Goal: Task Accomplishment & Management: Use online tool/utility

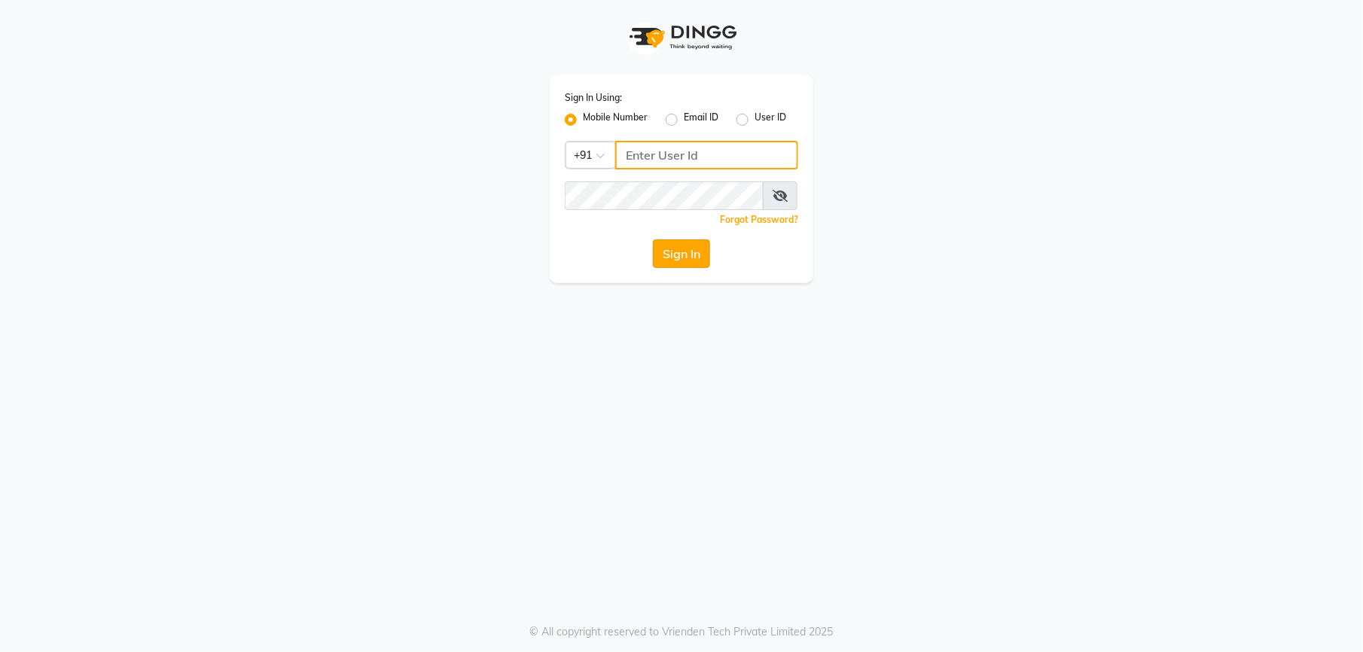
type input "9327566487"
click at [676, 245] on button "Sign In" at bounding box center [681, 254] width 57 height 29
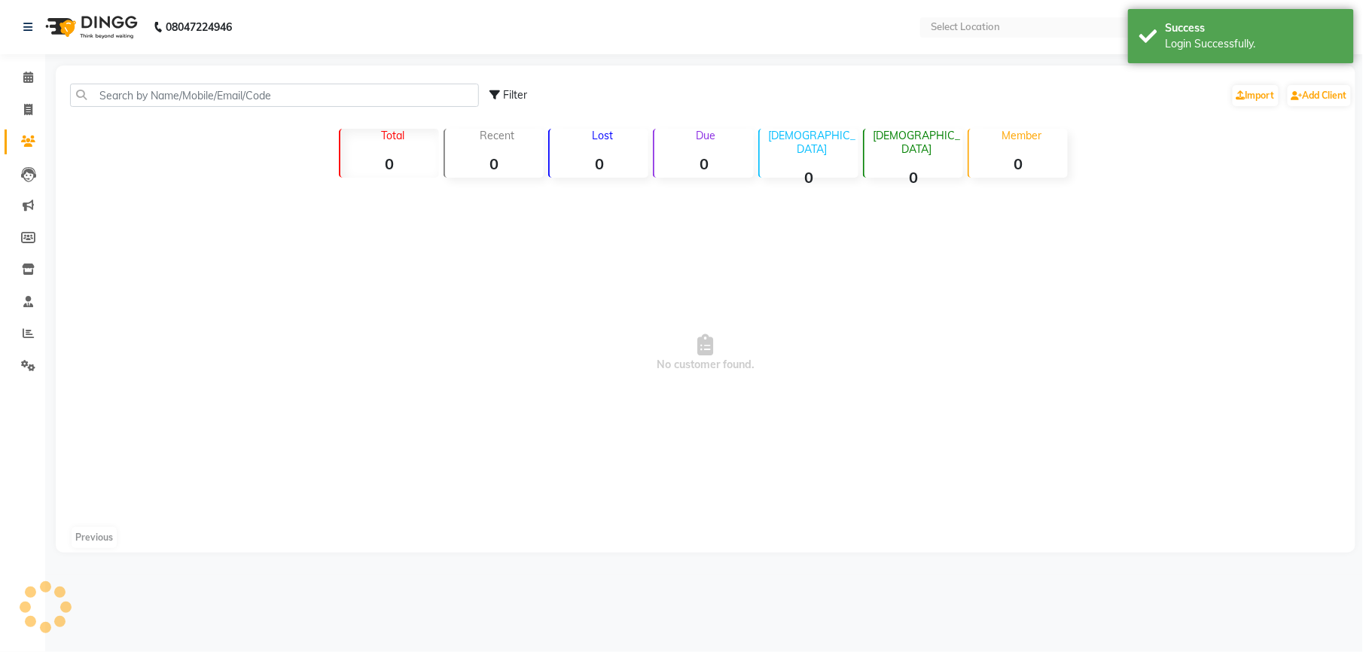
select select "en"
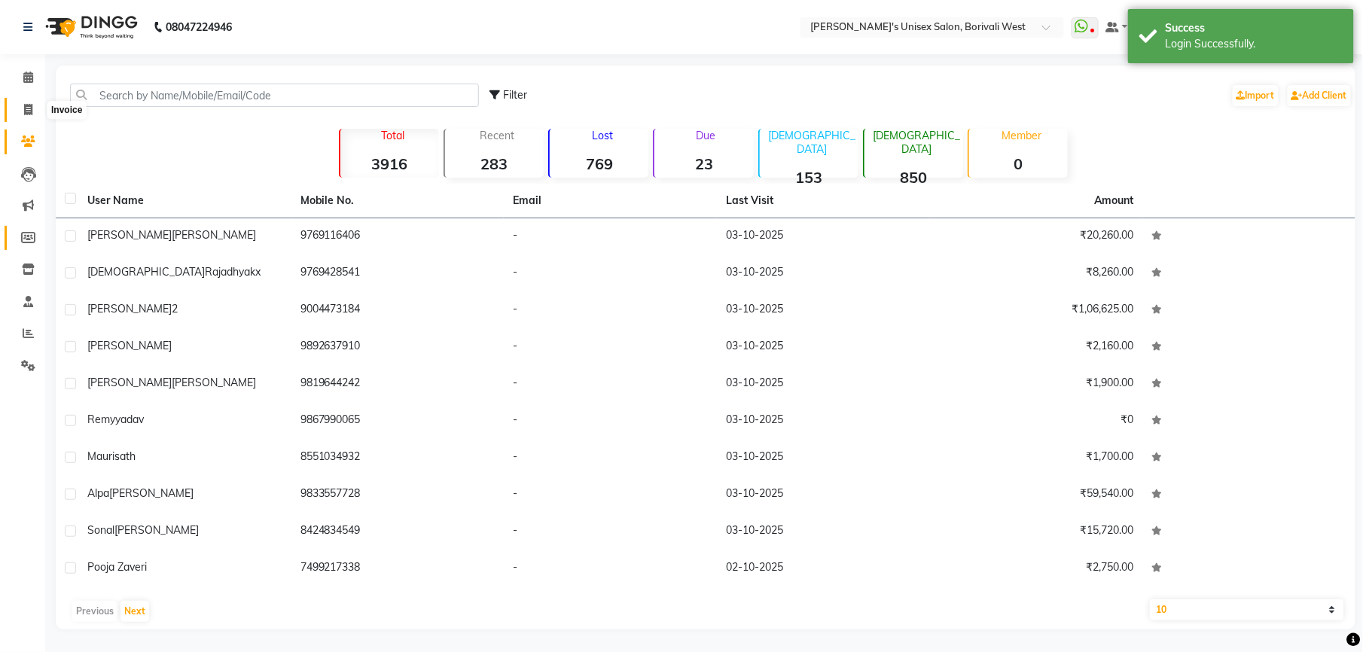
drag, startPoint x: 25, startPoint y: 106, endPoint x: 32, endPoint y: 248, distance: 141.8
click at [25, 106] on icon at bounding box center [28, 109] width 8 height 11
select select "service"
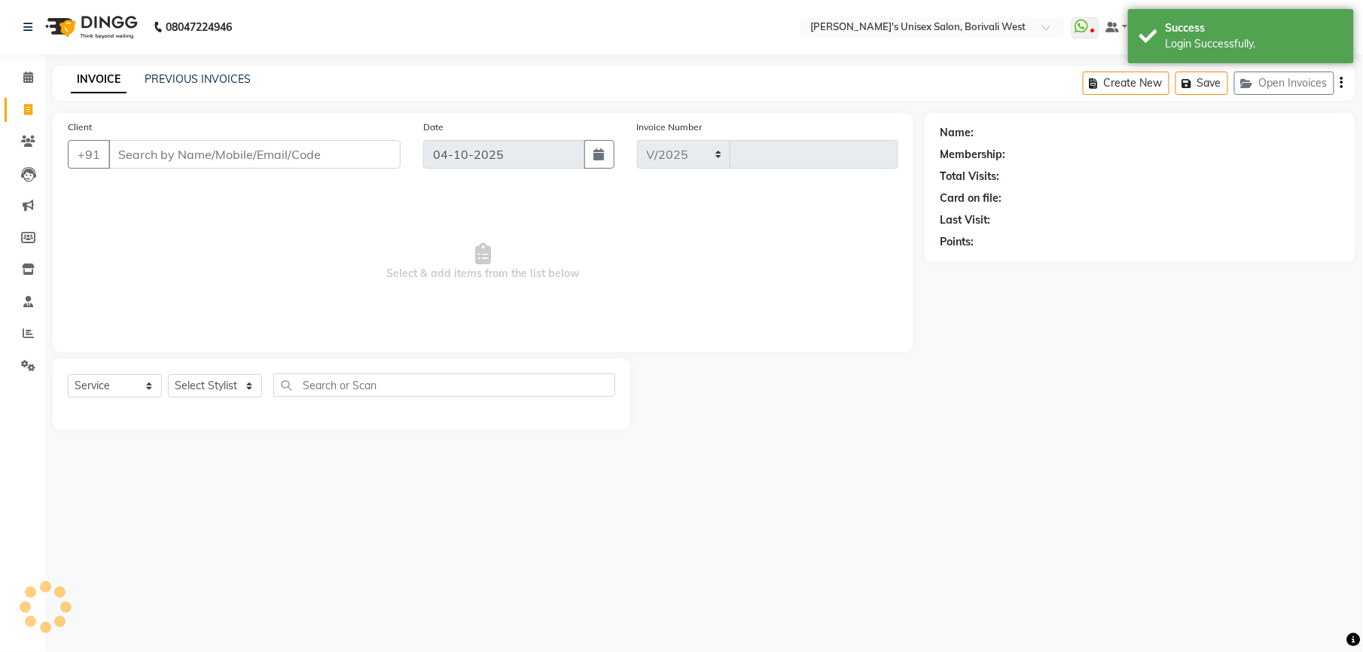
select select "4025"
type input "1228"
click at [218, 380] on select "Select Stylist Front Desk [PERSON_NAME] Mamta [PERSON_NAME] Yash" at bounding box center [215, 385] width 94 height 23
select select "20336"
click at [168, 374] on select "Select Stylist Front Desk [PERSON_NAME] Mamta [PERSON_NAME] Yash" at bounding box center [215, 385] width 94 height 23
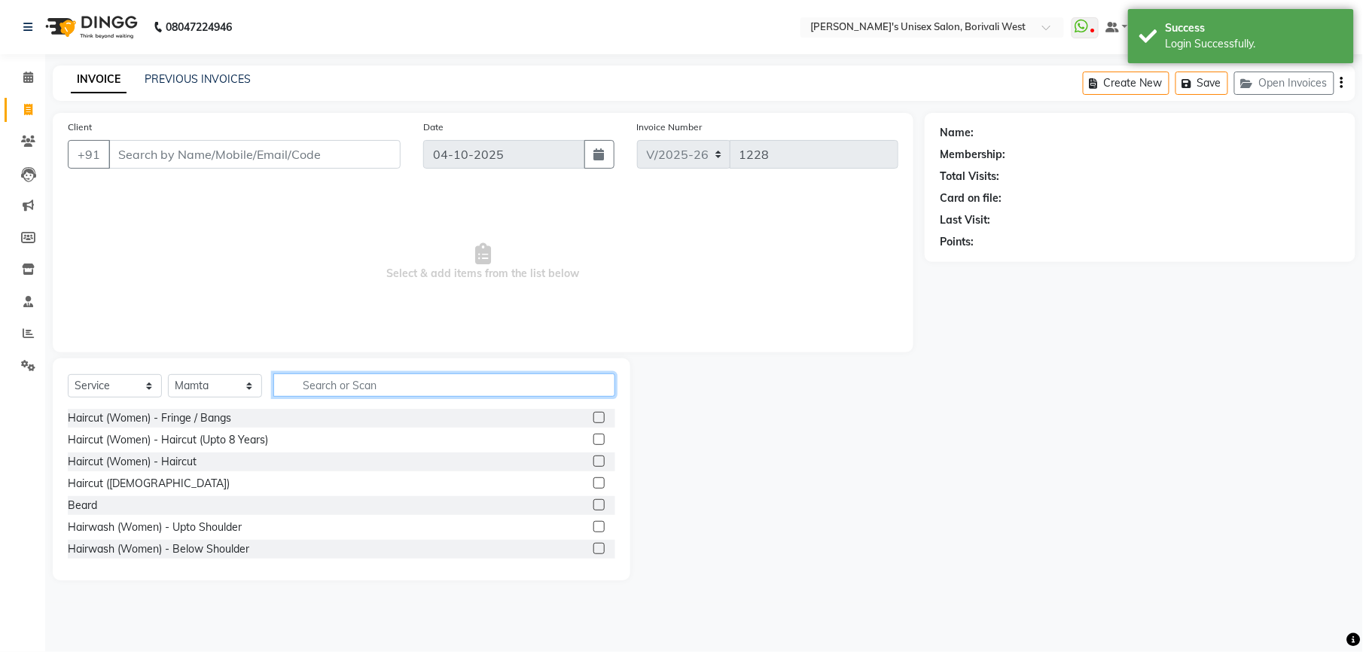
click at [343, 377] on input "text" at bounding box center [444, 385] width 342 height 23
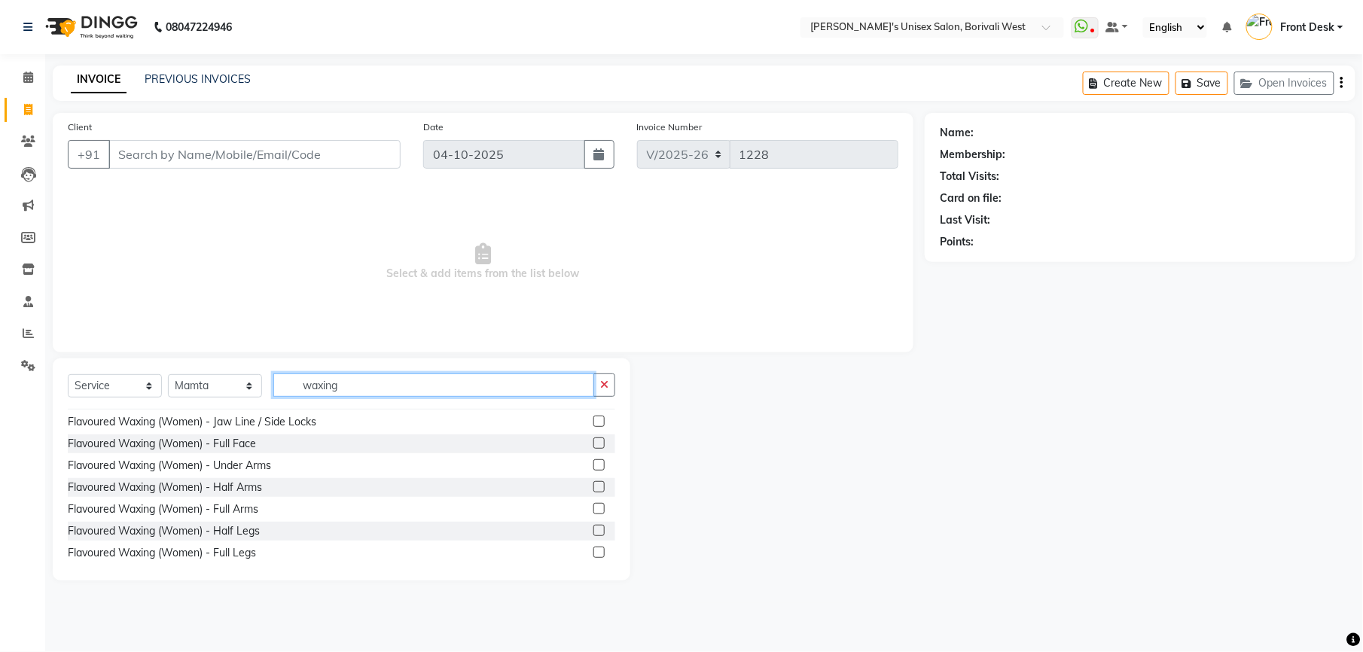
scroll to position [718, 0]
type input "waxing"
click at [594, 465] on label at bounding box center [599, 464] width 11 height 11
click at [594, 465] on input "checkbox" at bounding box center [599, 465] width 10 height 10
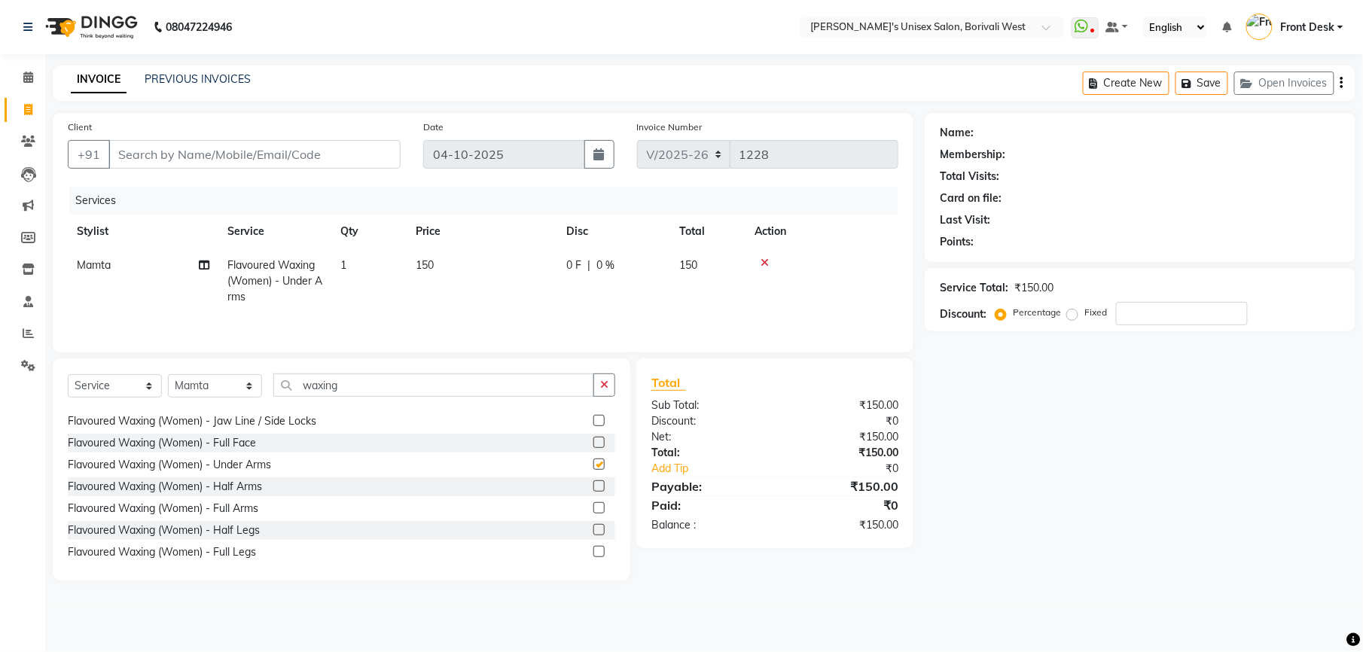
checkbox input "false"
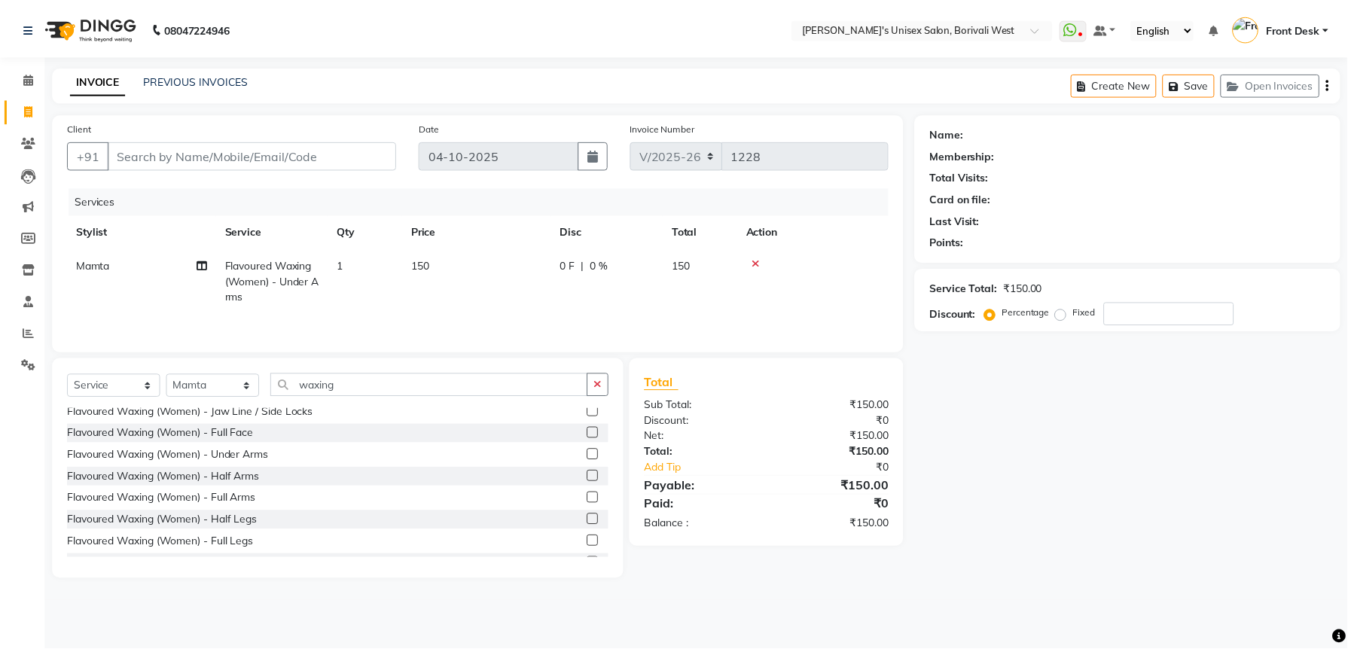
scroll to position [728, 0]
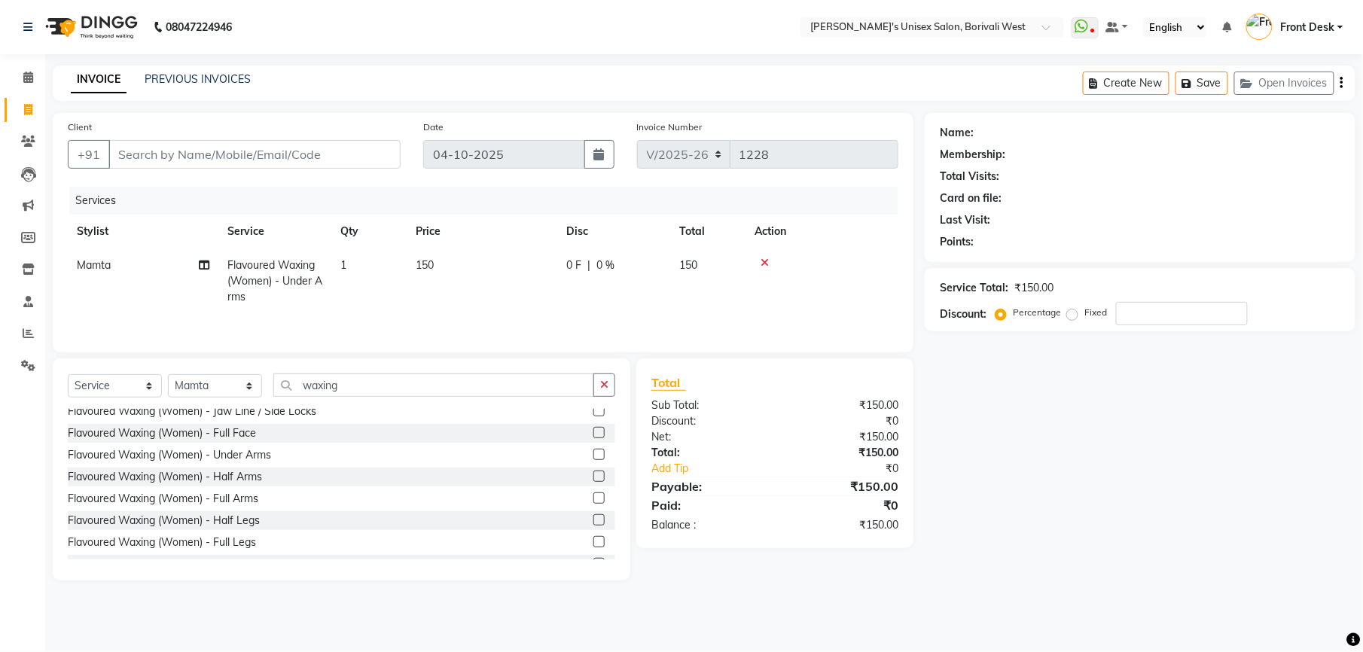
click at [594, 499] on label at bounding box center [599, 498] width 11 height 11
click at [594, 499] on input "checkbox" at bounding box center [599, 499] width 10 height 10
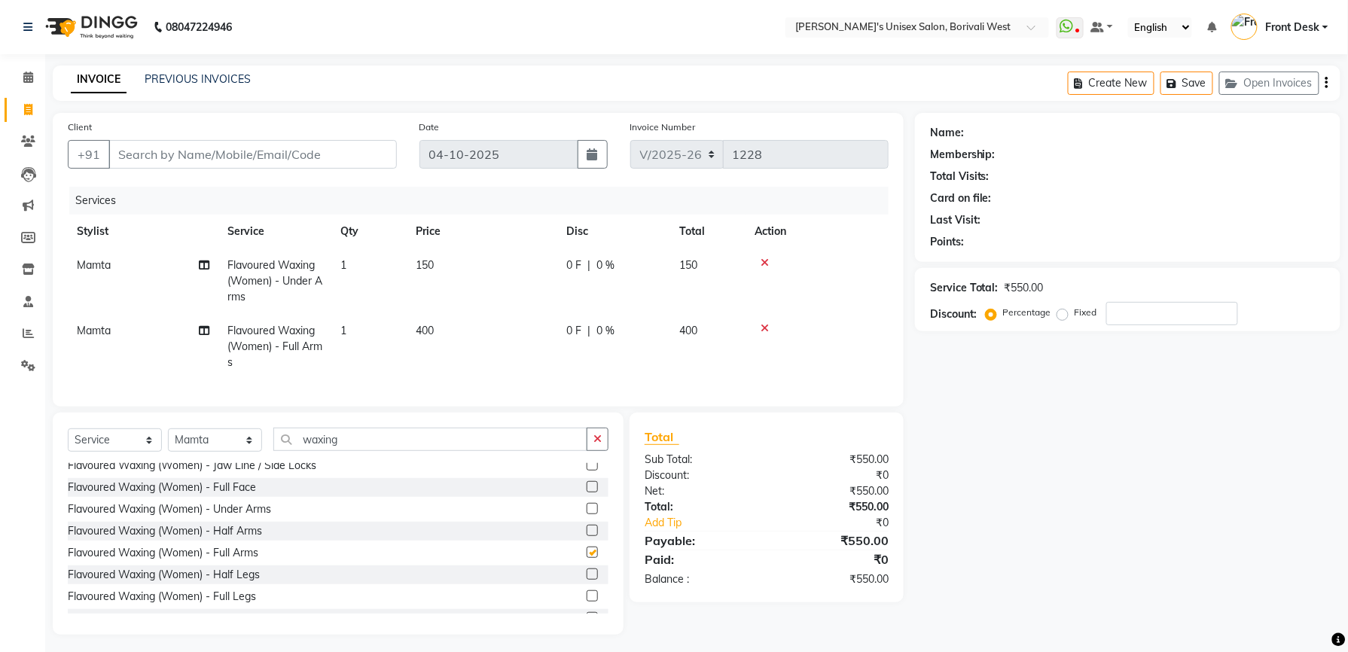
checkbox input "false"
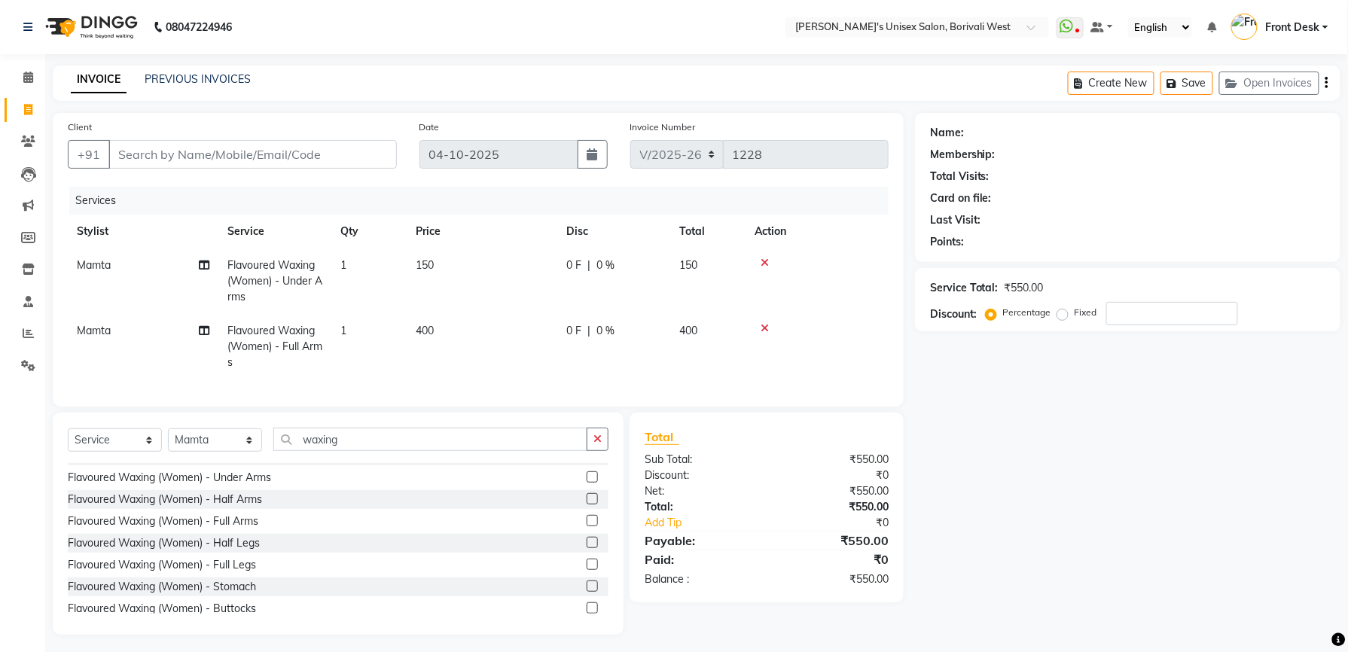
scroll to position [765, 0]
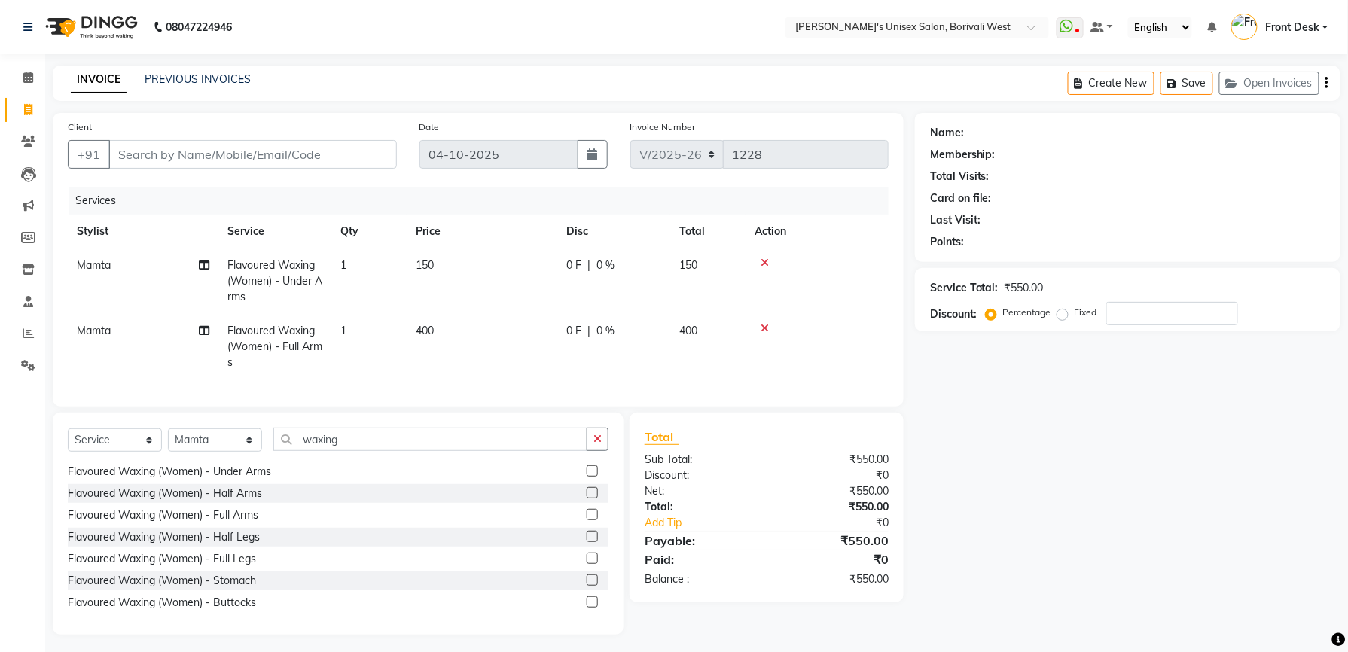
click at [587, 542] on label at bounding box center [592, 536] width 11 height 11
click at [587, 542] on input "checkbox" at bounding box center [592, 538] width 10 height 10
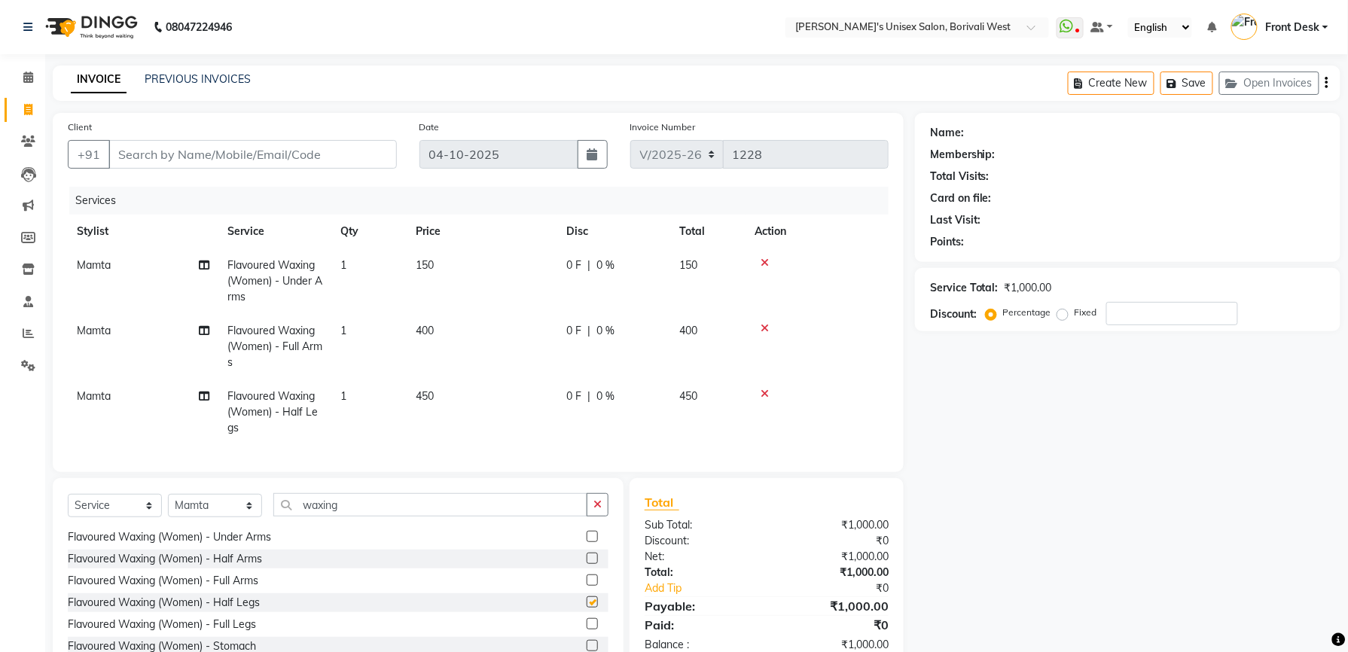
checkbox input "false"
click at [215, 160] on input "Client" at bounding box center [252, 154] width 289 height 29
type input "7"
type input "0"
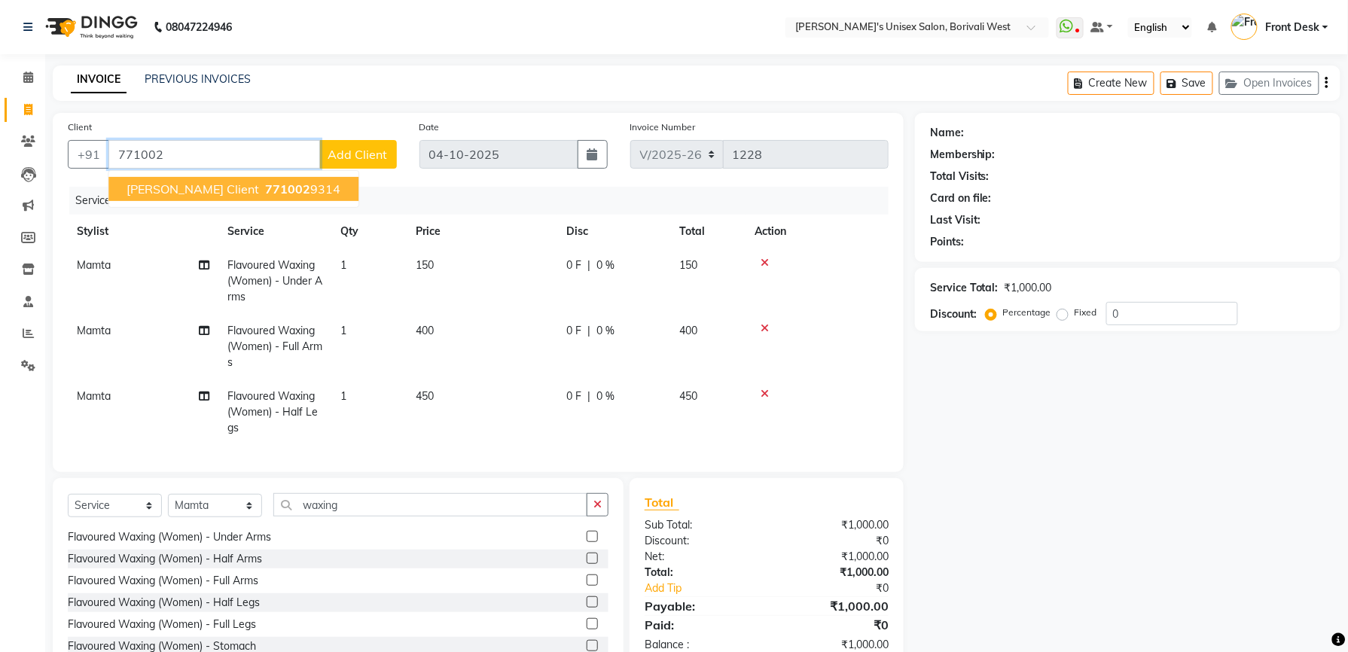
click at [206, 197] on button "[PERSON_NAME] Client 771002 9314" at bounding box center [233, 189] width 250 height 24
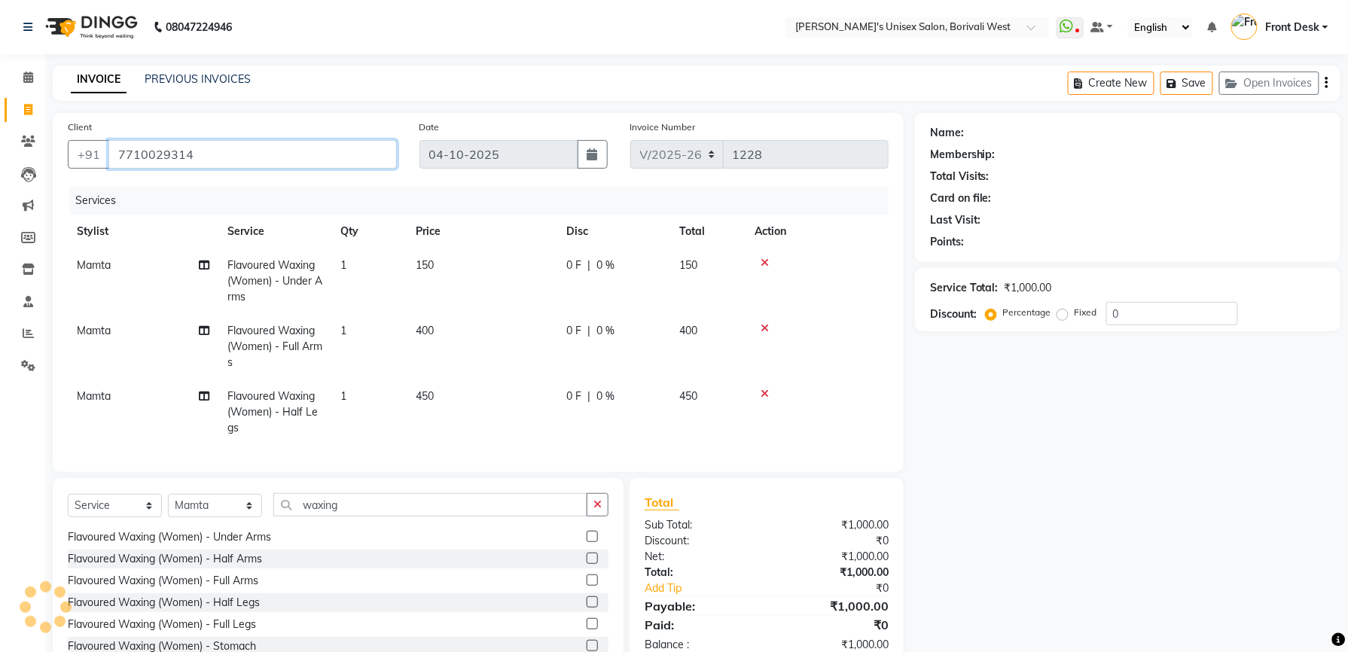
type input "7710029314"
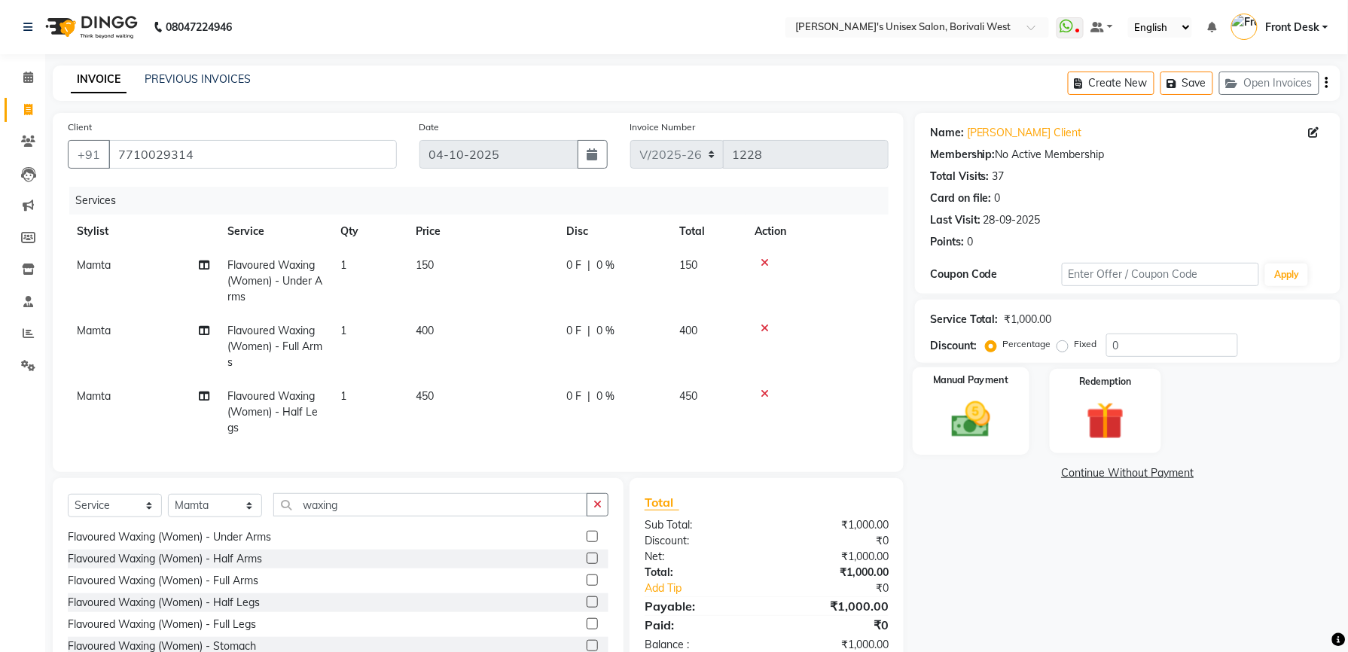
click at [957, 398] on img at bounding box center [971, 419] width 64 height 45
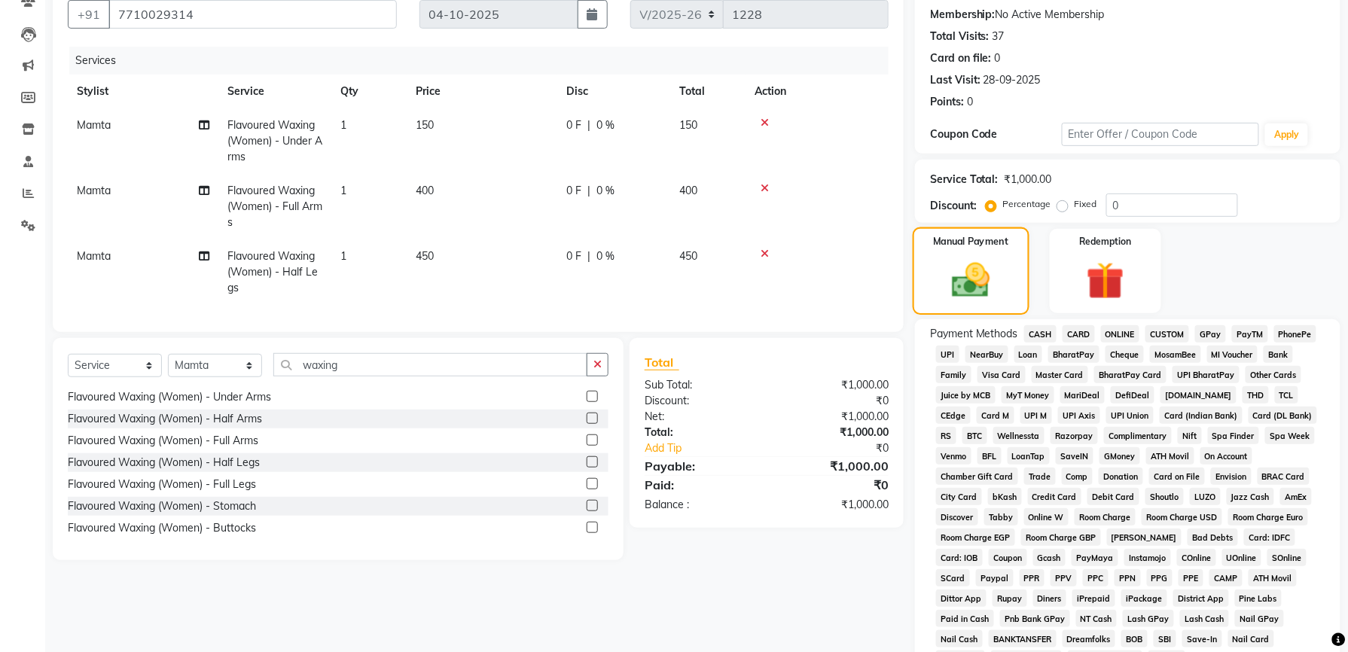
scroll to position [223, 0]
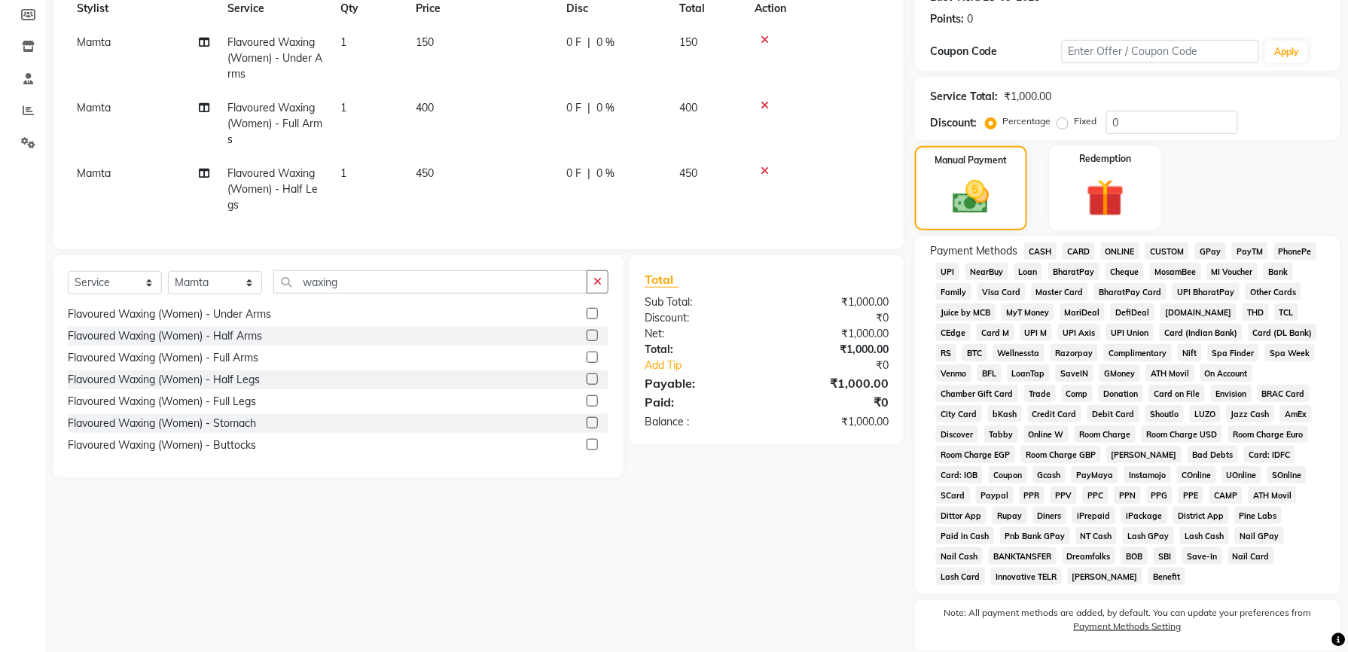
click at [1205, 257] on span "GPay" at bounding box center [1210, 251] width 31 height 17
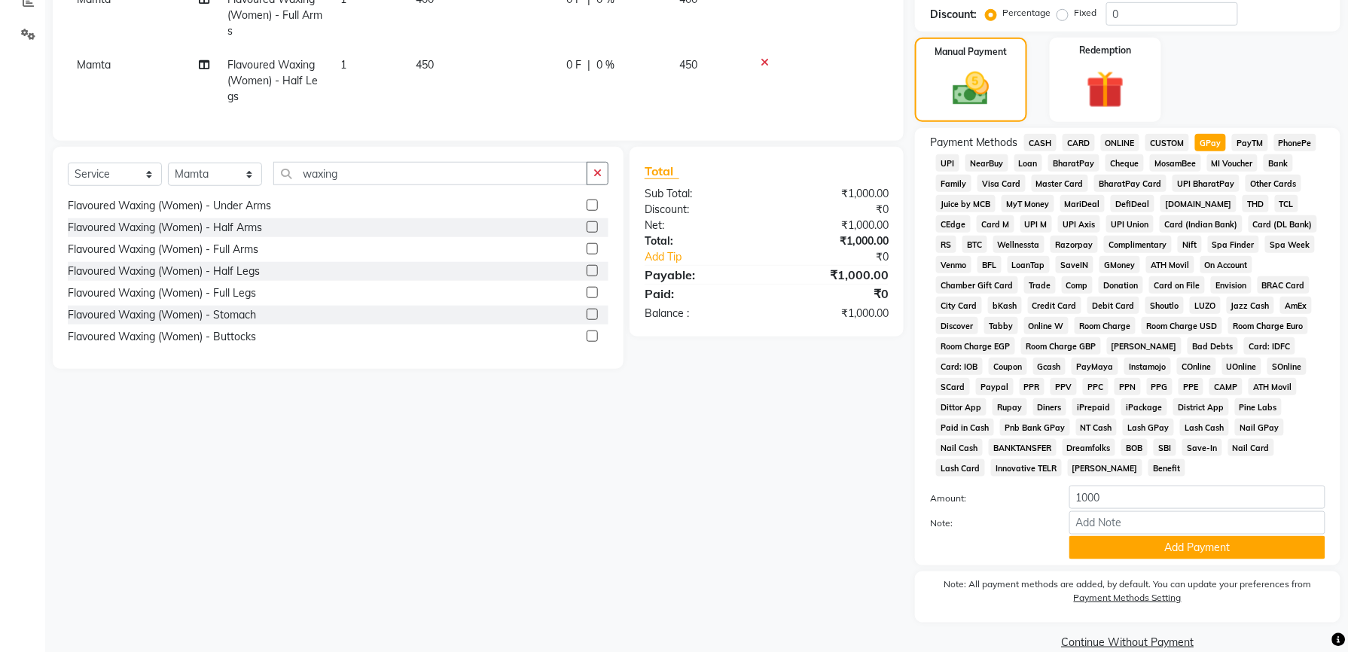
scroll to position [339, 0]
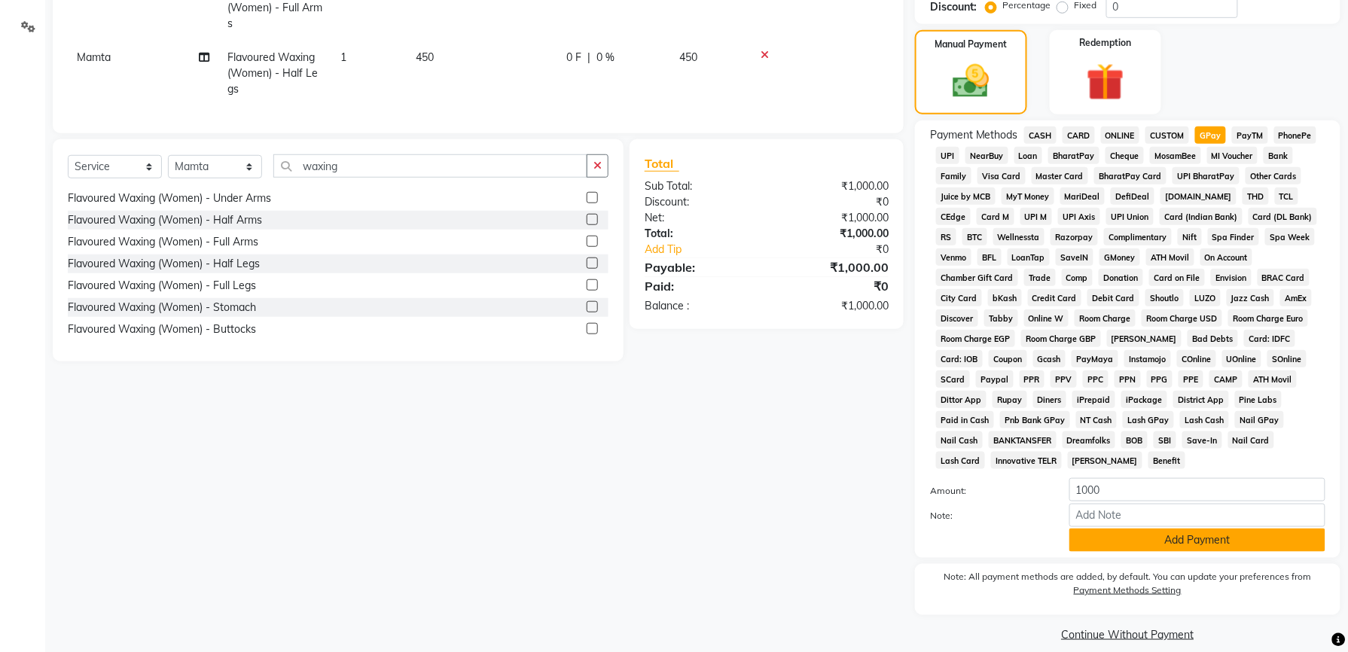
click at [1184, 531] on button "Add Payment" at bounding box center [1198, 540] width 256 height 23
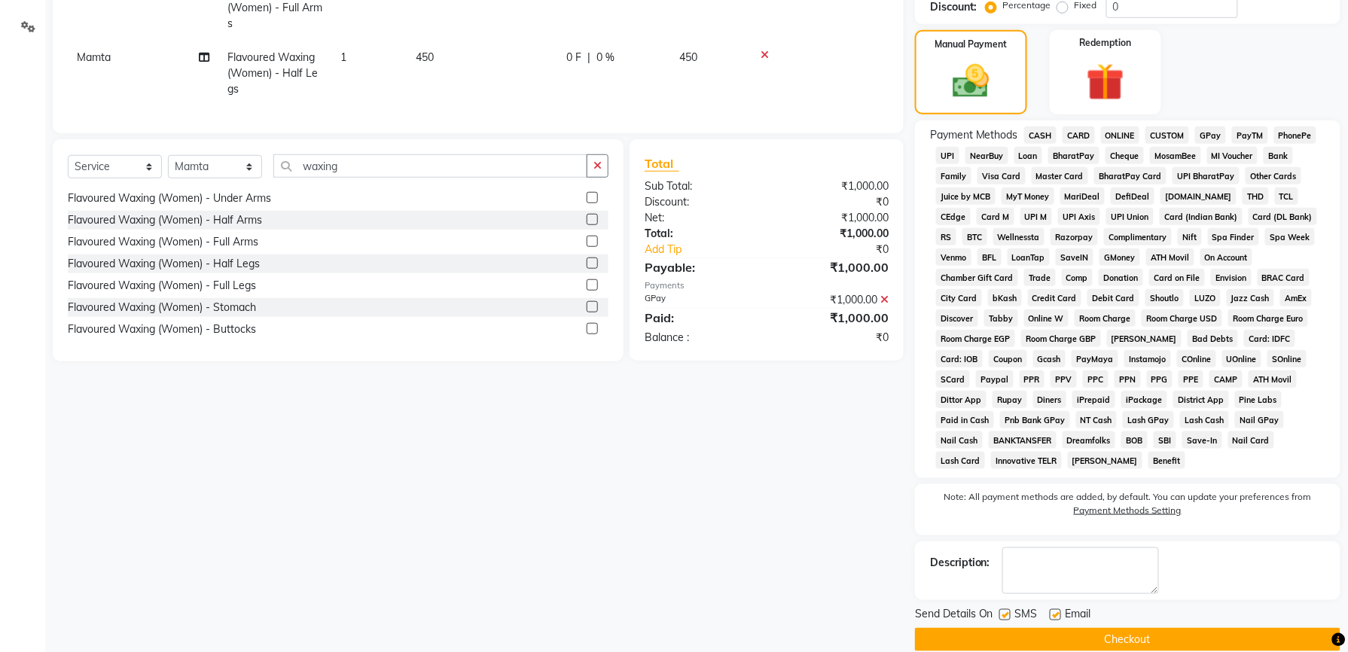
click at [1137, 628] on button "Checkout" at bounding box center [1128, 639] width 426 height 23
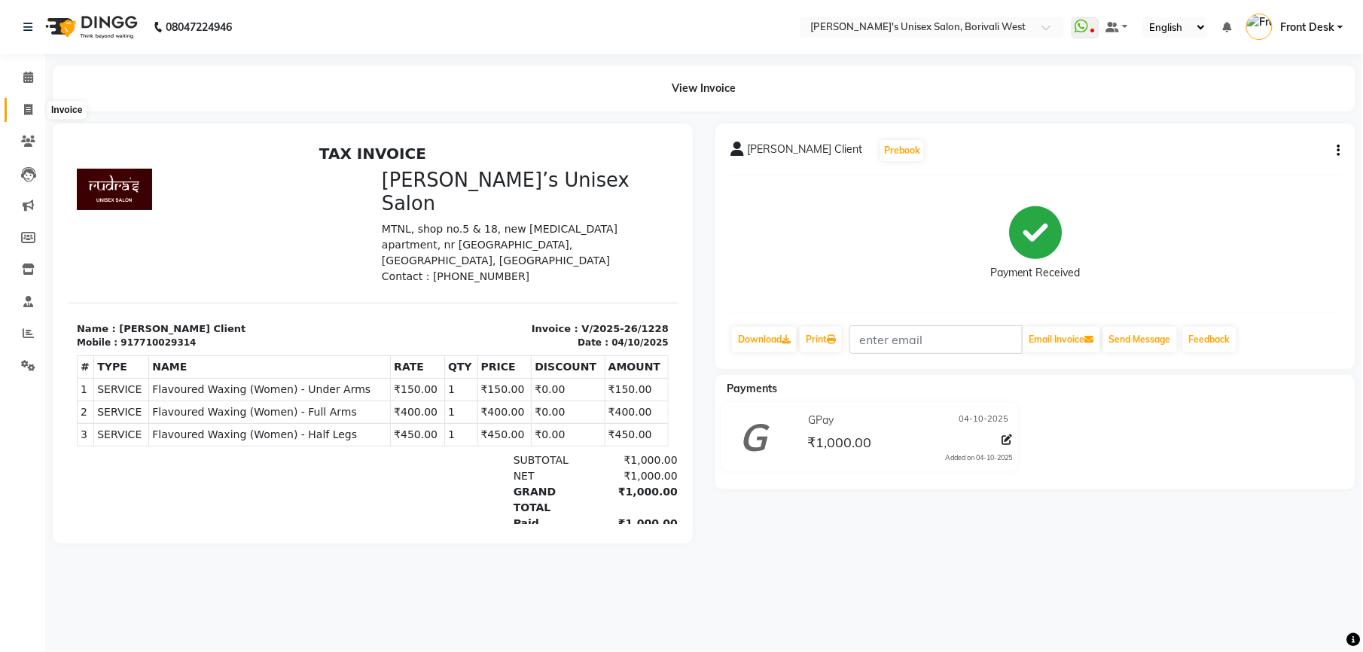
click at [29, 106] on icon at bounding box center [28, 109] width 8 height 11
select select "service"
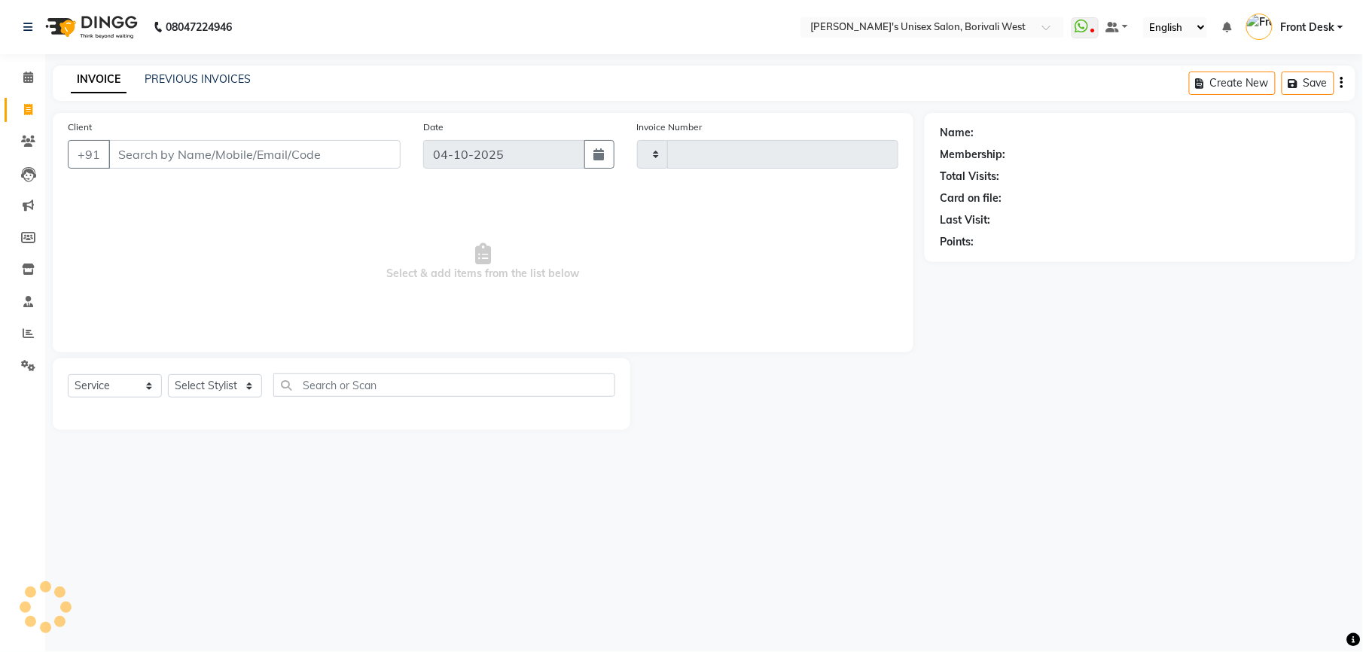
click at [173, 157] on input "Client" at bounding box center [254, 154] width 292 height 29
select select "4025"
type input "1229"
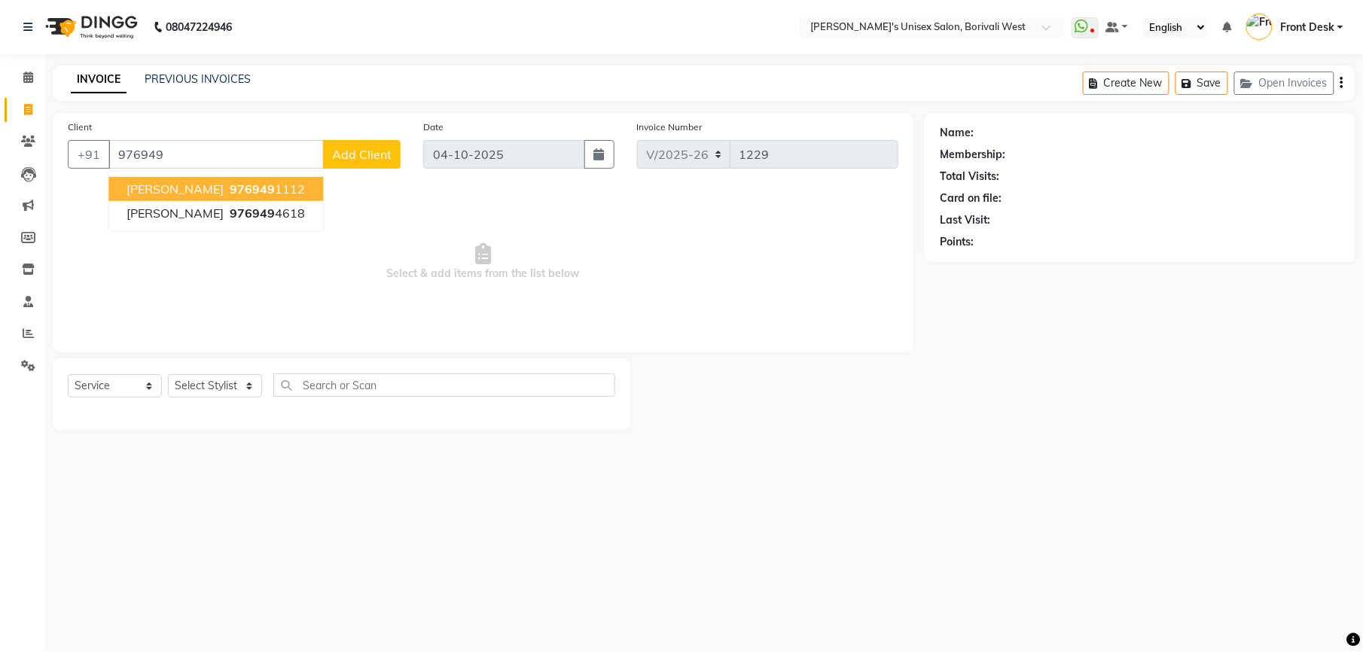
click at [188, 185] on span "[PERSON_NAME]" at bounding box center [175, 189] width 97 height 15
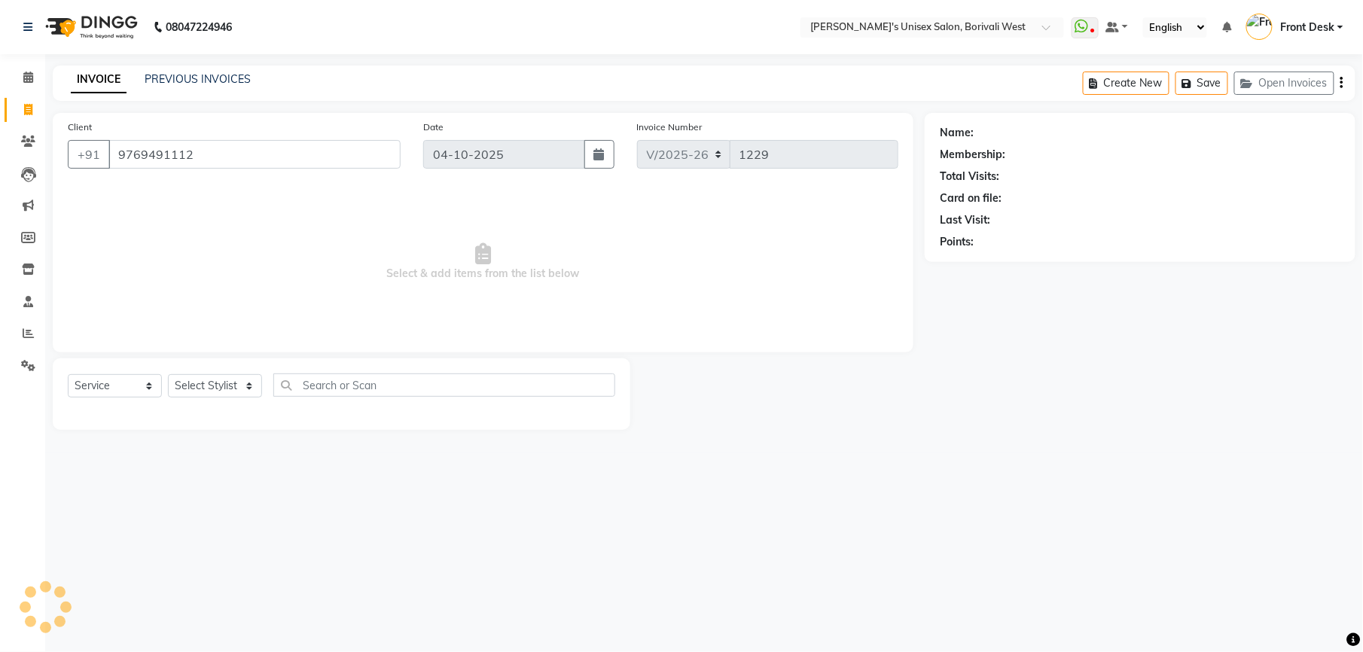
type input "9769491112"
click at [221, 377] on select "Select Stylist Front Desk [PERSON_NAME] Mamta [PERSON_NAME] Yash" at bounding box center [215, 385] width 94 height 23
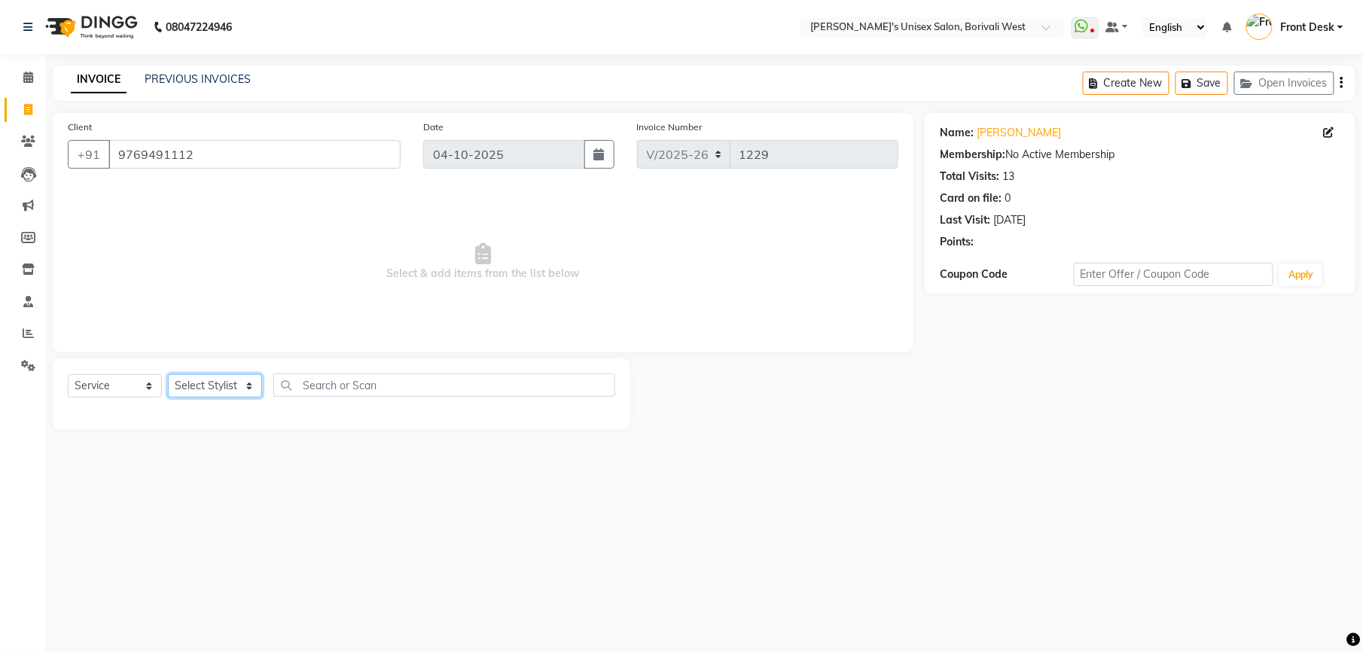
select select "20336"
click at [168, 374] on select "Select Stylist Front Desk [PERSON_NAME] Mamta [PERSON_NAME] Yash" at bounding box center [215, 385] width 94 height 23
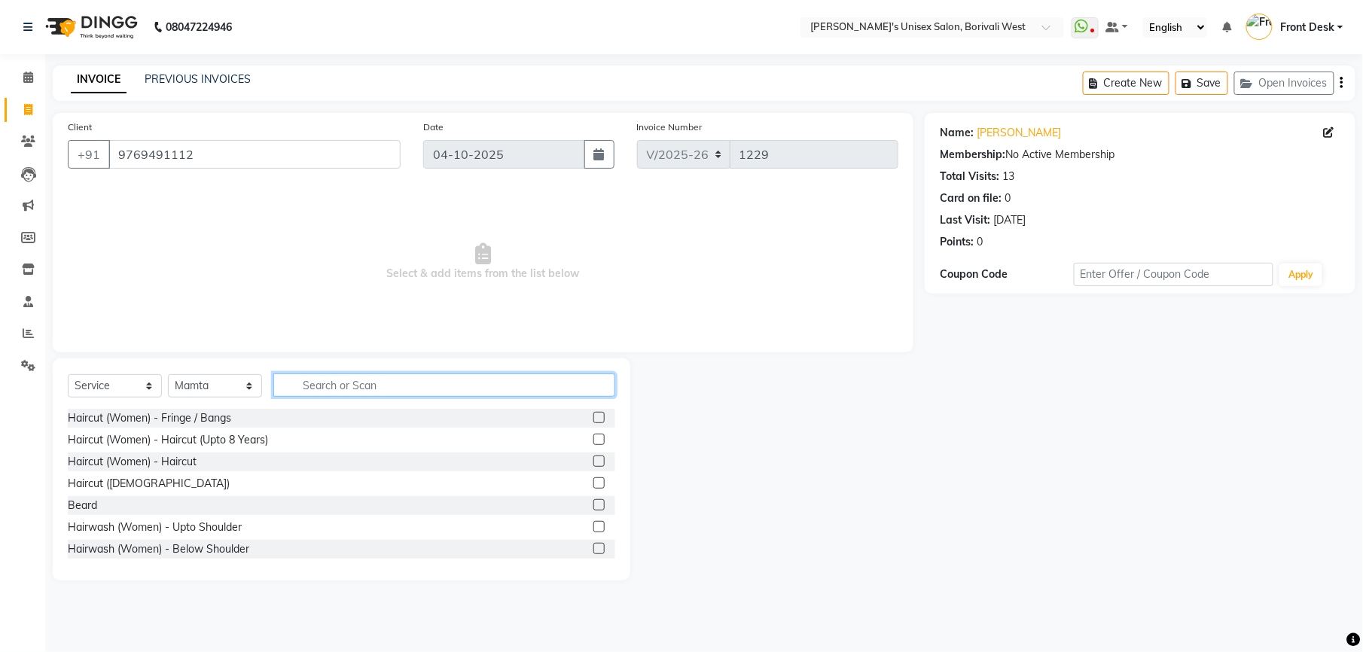
click at [435, 389] on input "text" at bounding box center [444, 385] width 342 height 23
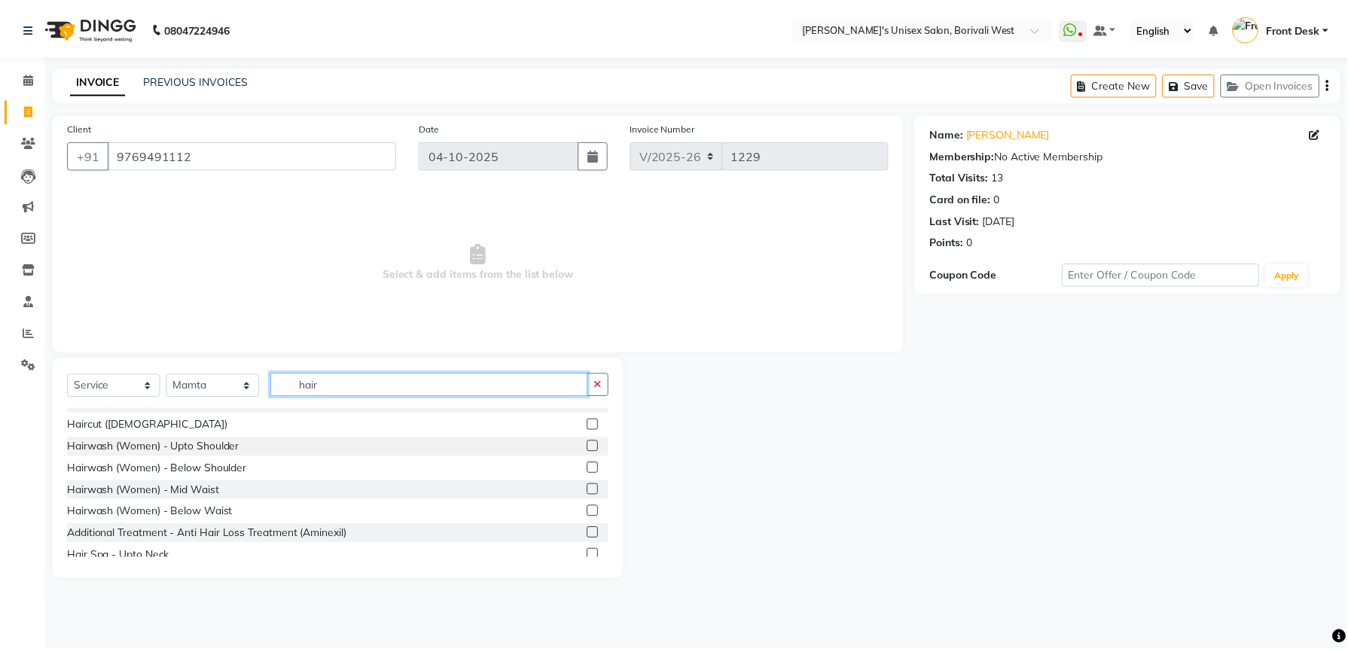
scroll to position [54, 0]
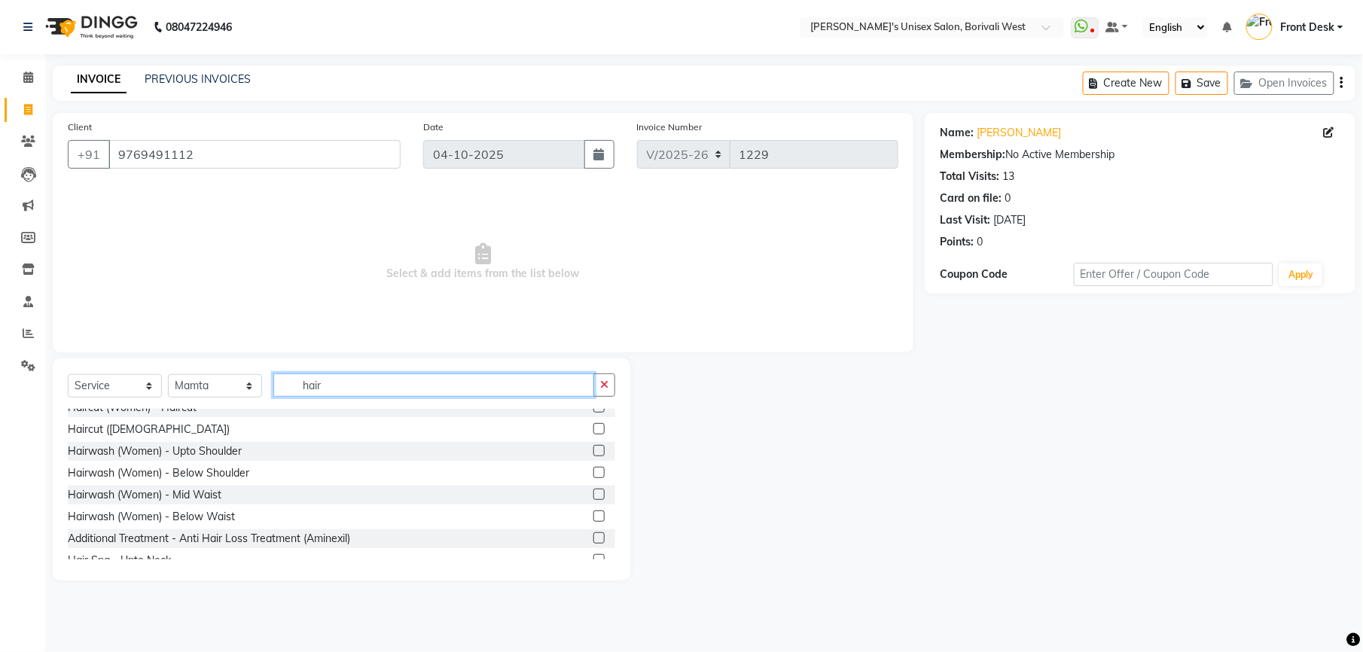
type input "hair"
click at [594, 476] on label at bounding box center [599, 472] width 11 height 11
click at [594, 476] on input "checkbox" at bounding box center [599, 474] width 10 height 10
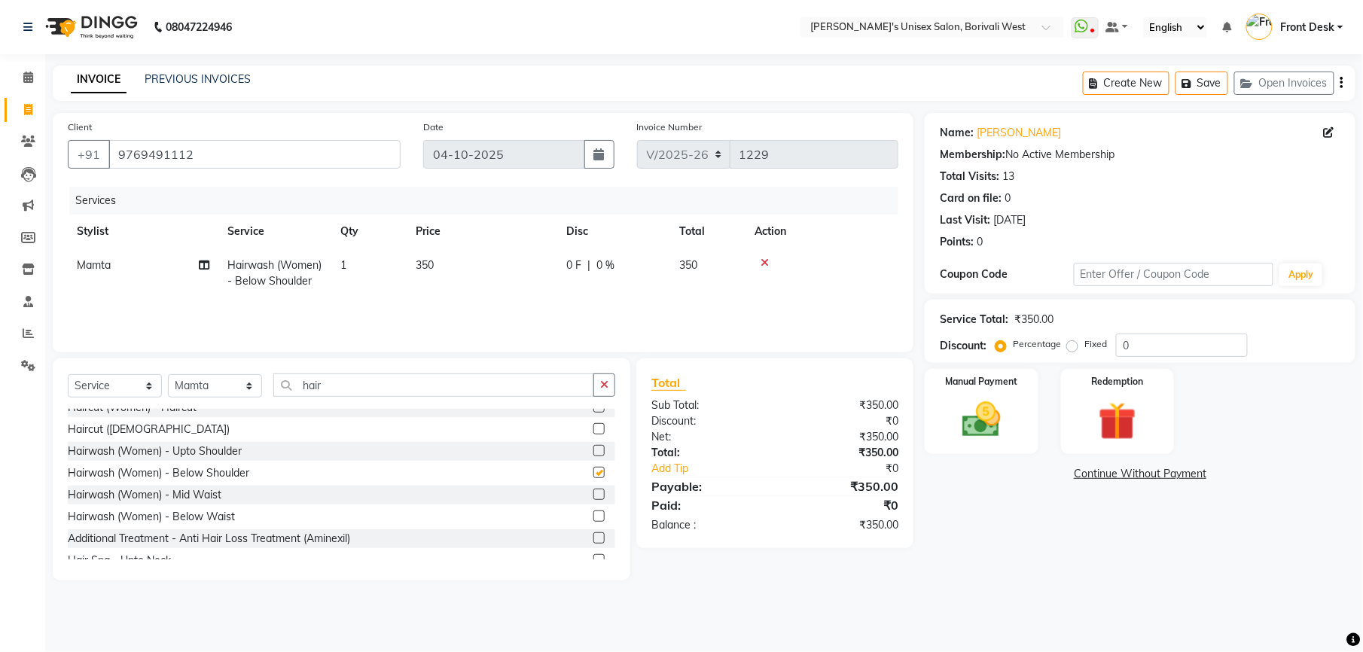
checkbox input "false"
click at [998, 411] on img at bounding box center [981, 420] width 65 height 46
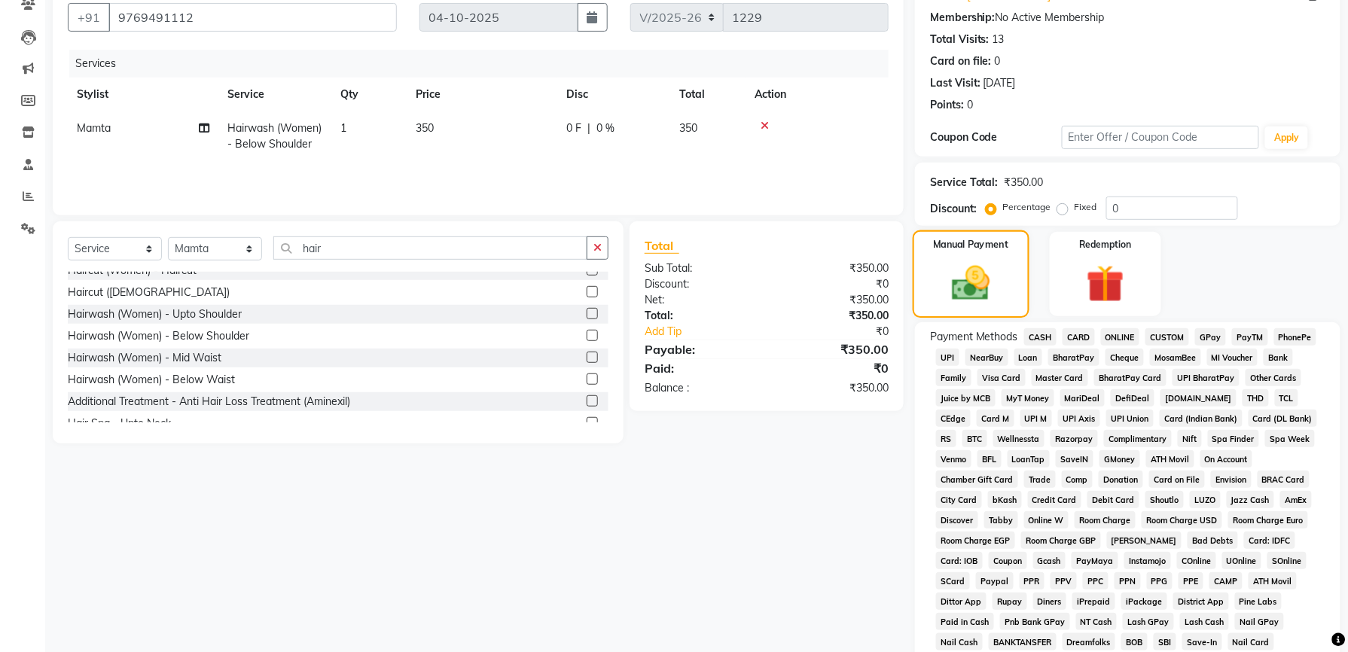
scroll to position [224, 0]
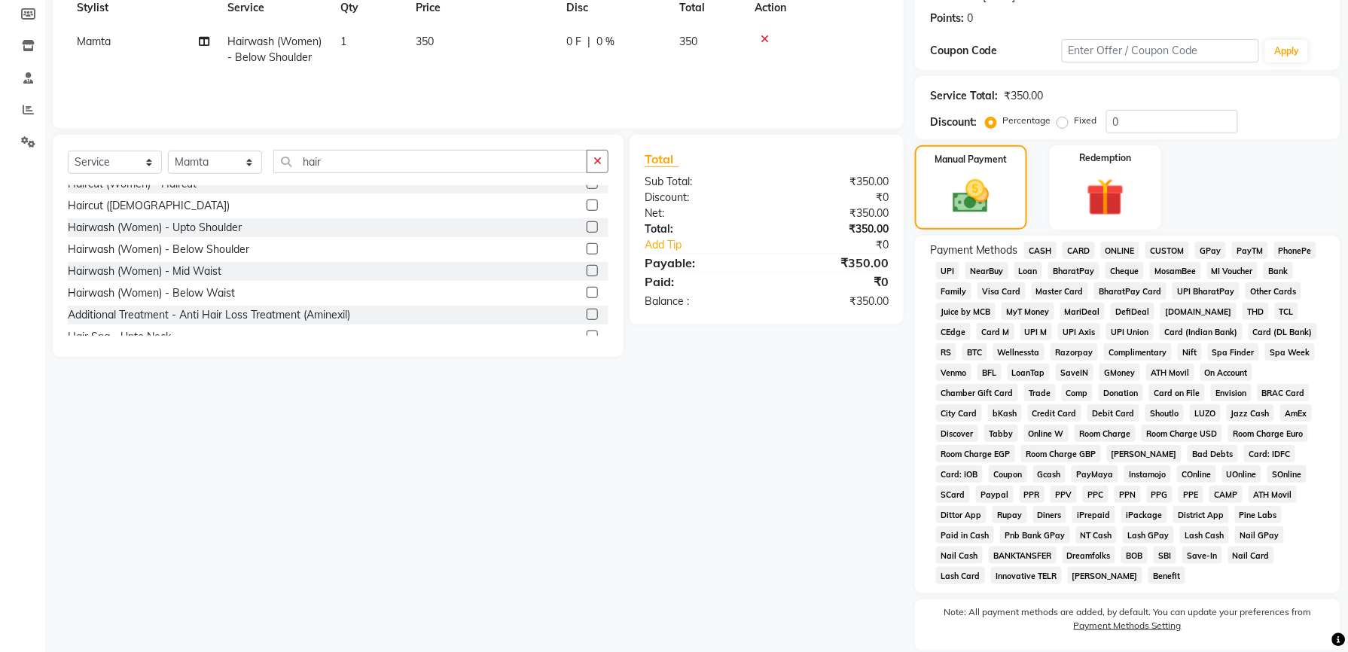
click at [1207, 249] on span "GPay" at bounding box center [1210, 250] width 31 height 17
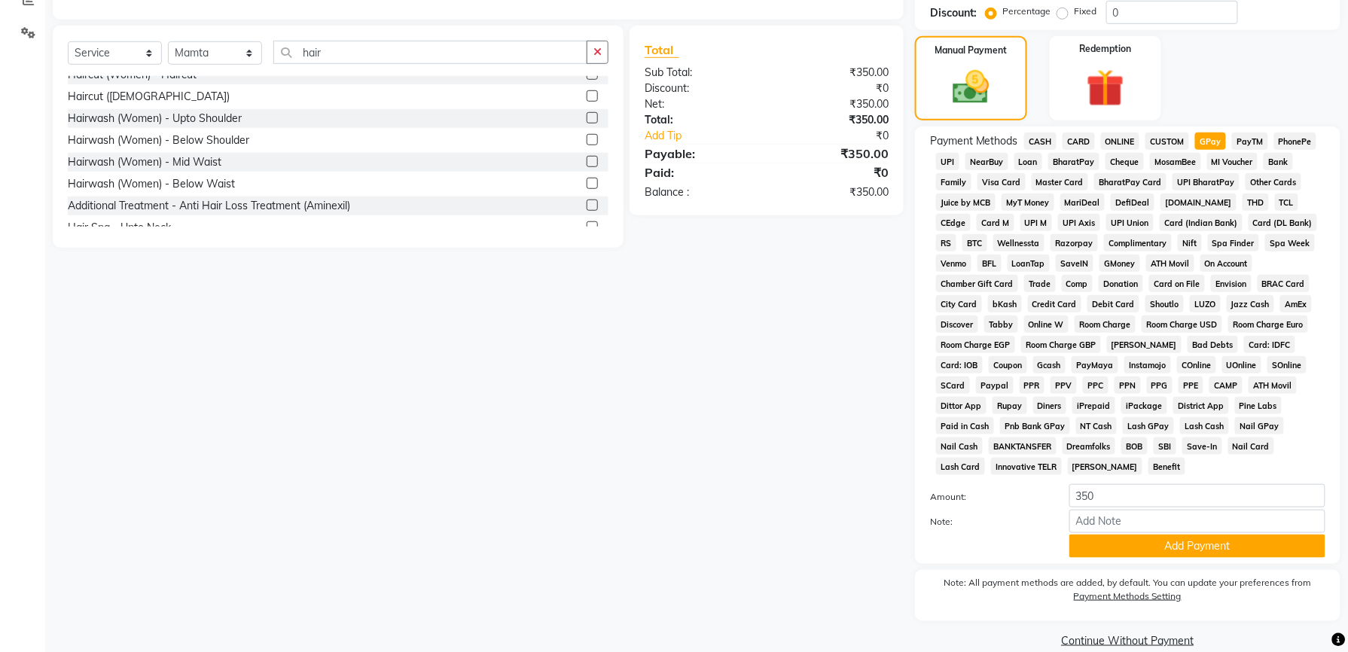
scroll to position [339, 0]
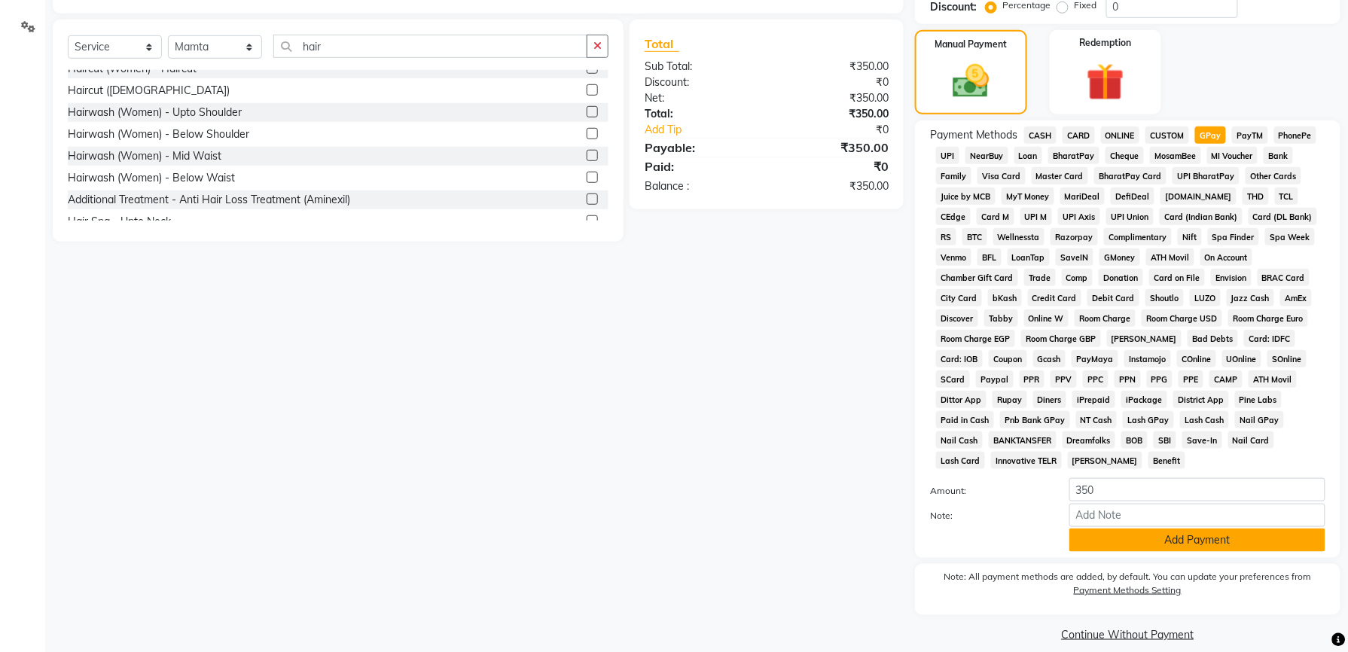
click at [1228, 530] on button "Add Payment" at bounding box center [1198, 540] width 256 height 23
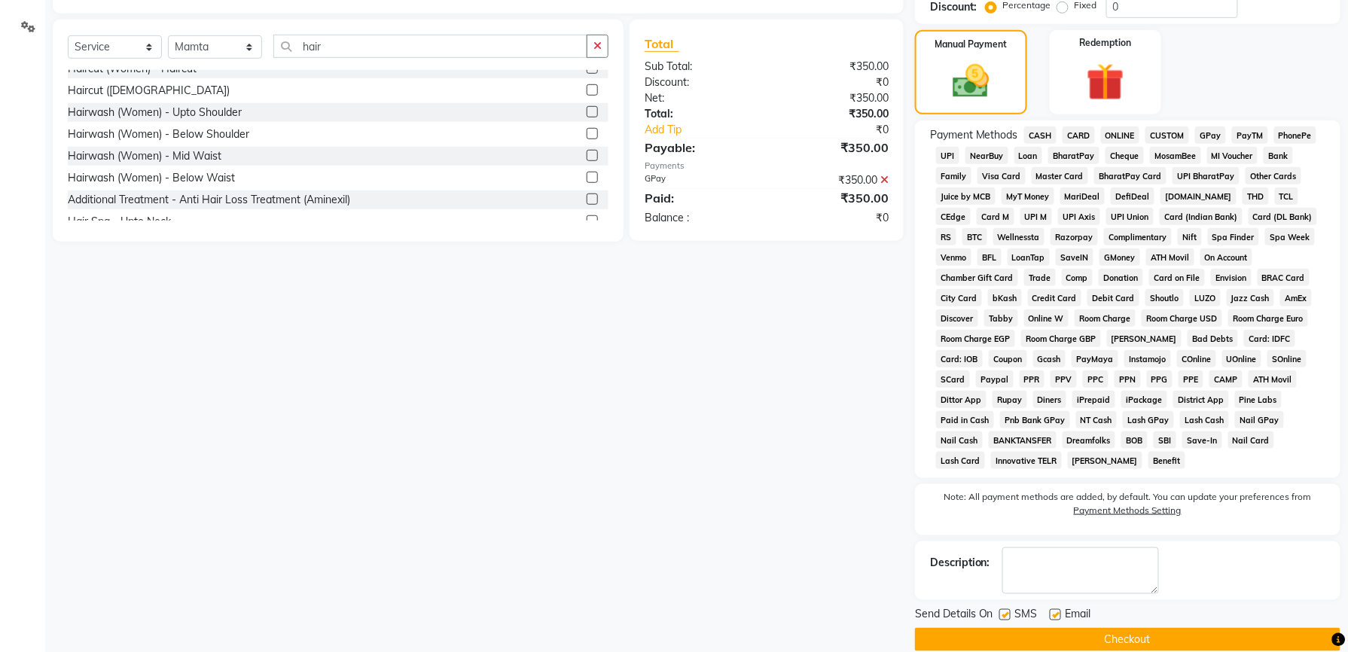
click at [1140, 628] on button "Checkout" at bounding box center [1128, 639] width 426 height 23
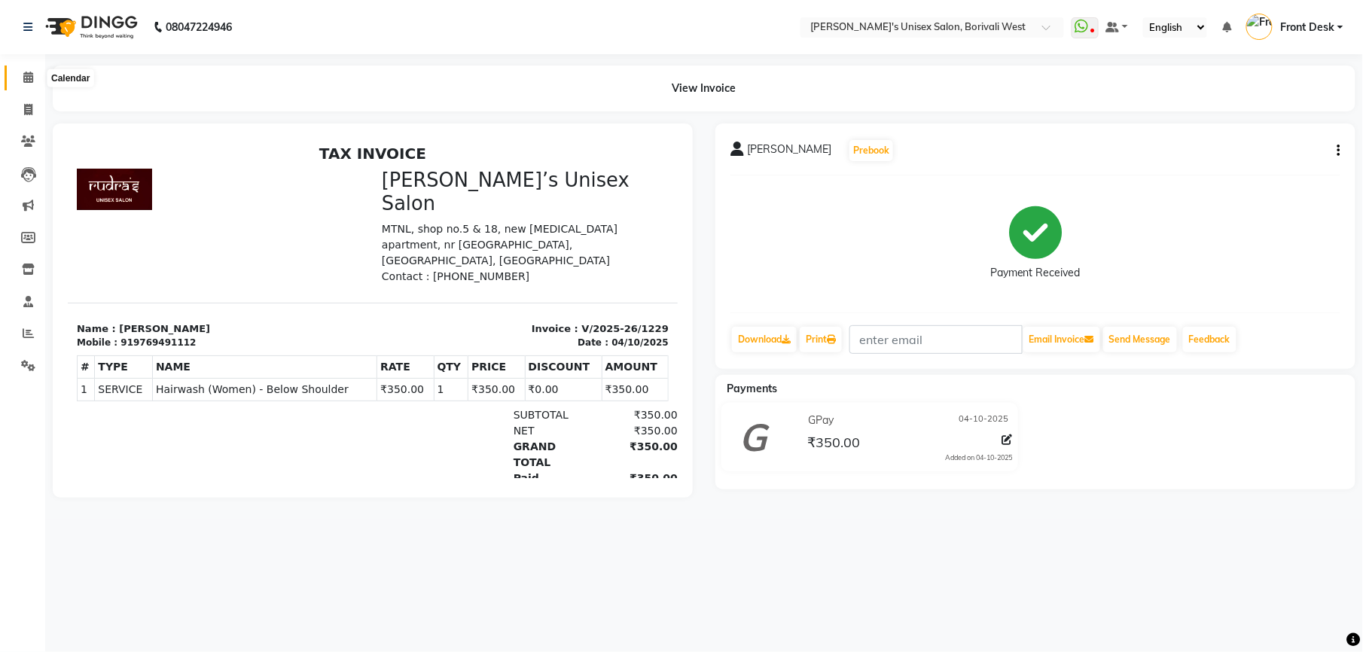
click at [29, 76] on icon at bounding box center [28, 77] width 10 height 11
